Goal: Information Seeking & Learning: Find specific page/section

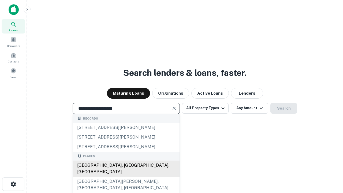
click at [126, 176] on div "[GEOGRAPHIC_DATA], [GEOGRAPHIC_DATA], [GEOGRAPHIC_DATA]" at bounding box center [126, 168] width 107 height 16
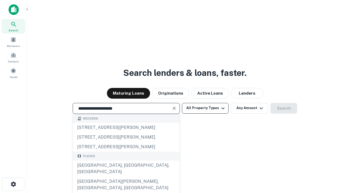
click at [205, 108] on button "All Property Types" at bounding box center [205, 108] width 47 height 11
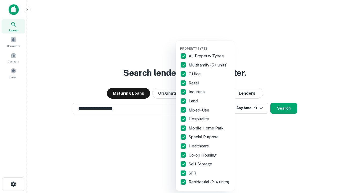
type input "**********"
click at [209, 45] on button "button" at bounding box center [209, 45] width 59 height 0
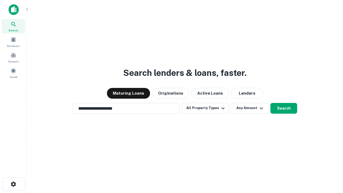
scroll to position [3, 65]
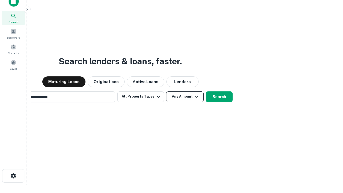
click at [166, 91] on button "Any Amount" at bounding box center [184, 96] width 37 height 11
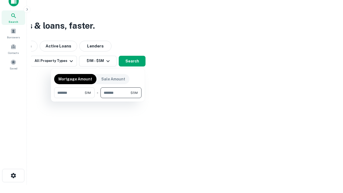
type input "*******"
click at [98, 98] on button "button" at bounding box center [97, 98] width 87 height 0
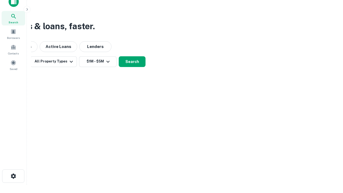
scroll to position [3, 99]
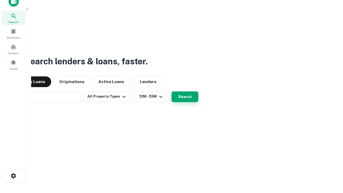
click at [171, 91] on button "Search" at bounding box center [184, 96] width 27 height 11
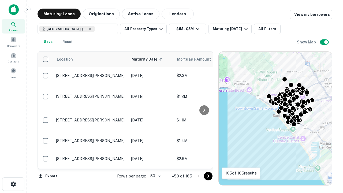
click at [154, 176] on body "Search Borrowers Contacts Saved Maturing Loans Originations Active Loans Lender…" at bounding box center [171, 96] width 343 height 193
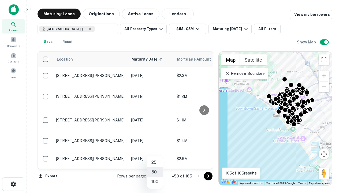
click at [155, 162] on li "25" at bounding box center [155, 162] width 16 height 10
